Goal: Use online tool/utility: Utilize a website feature to perform a specific function

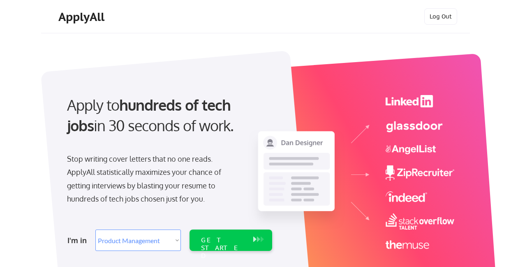
select select ""product""
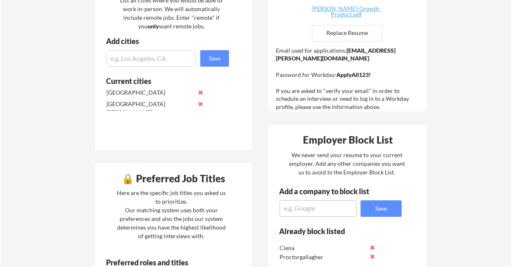
scroll to position [350, 0]
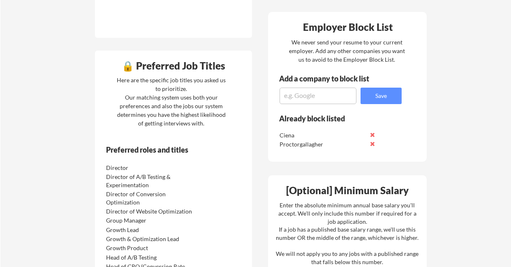
click at [304, 96] on textarea at bounding box center [317, 96] width 77 height 16
click at [333, 97] on textarea at bounding box center [317, 96] width 77 height 16
paste textarea "[URL][DOMAIN_NAME]"
drag, startPoint x: 321, startPoint y: 96, endPoint x: 226, endPoint y: 95, distance: 94.9
click at [226, 95] on div "🔒 Application Locations List all cities where you would be able to work in-pers…" at bounding box center [261, 210] width 346 height 704
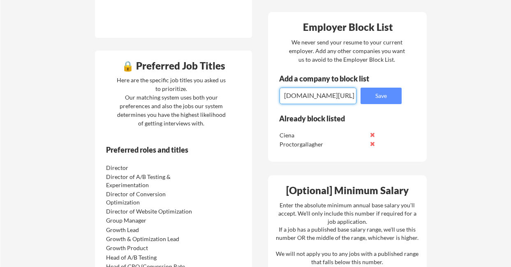
click at [340, 96] on textarea "fastly.com/" at bounding box center [317, 96] width 77 height 16
type textarea "fastly.com"
click at [382, 98] on button "Save" at bounding box center [380, 96] width 41 height 16
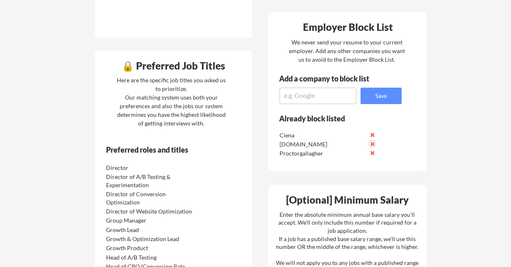
click at [374, 144] on button at bounding box center [372, 144] width 6 height 6
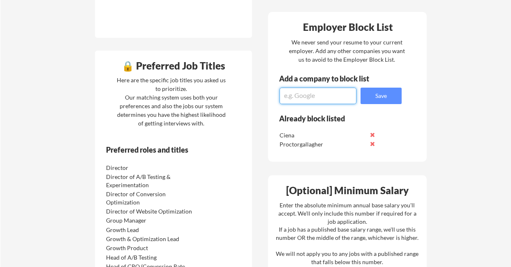
click at [305, 96] on textarea at bounding box center [317, 96] width 77 height 16
paste textarea "https://www.fastly.com/"
drag, startPoint x: 322, startPoint y: 97, endPoint x: 243, endPoint y: 97, distance: 78.9
click at [243, 97] on div "🔒 Application Locations List all cities where you would be able to work in-pers…" at bounding box center [261, 210] width 346 height 704
type textarea "fastly.com"
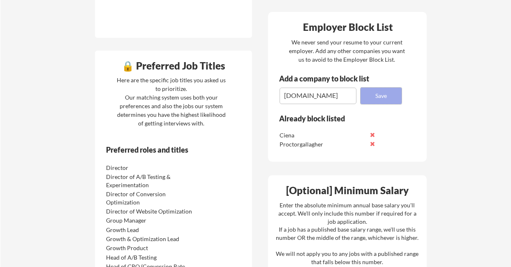
click at [396, 97] on button "Save" at bounding box center [380, 96] width 41 height 16
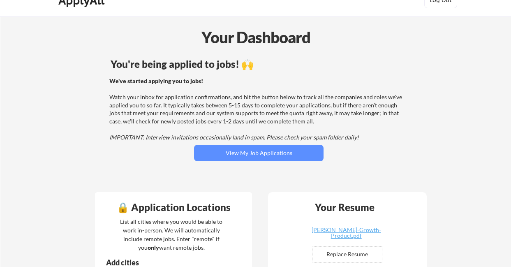
scroll to position [0, 0]
